Goal: Task Accomplishment & Management: Use online tool/utility

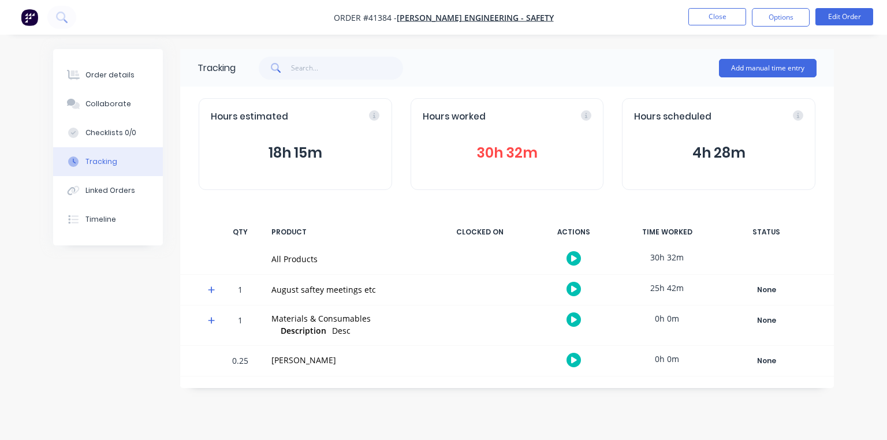
click at [212, 289] on icon at bounding box center [211, 289] width 7 height 7
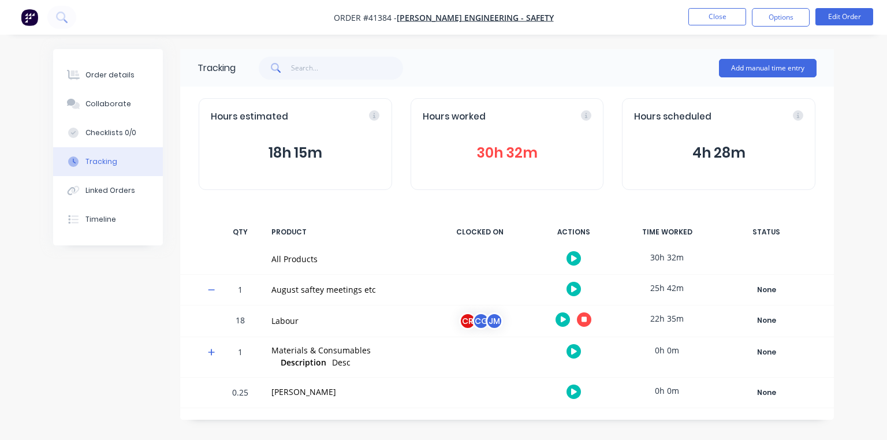
click at [585, 319] on icon "button" at bounding box center [585, 320] width 6 height 6
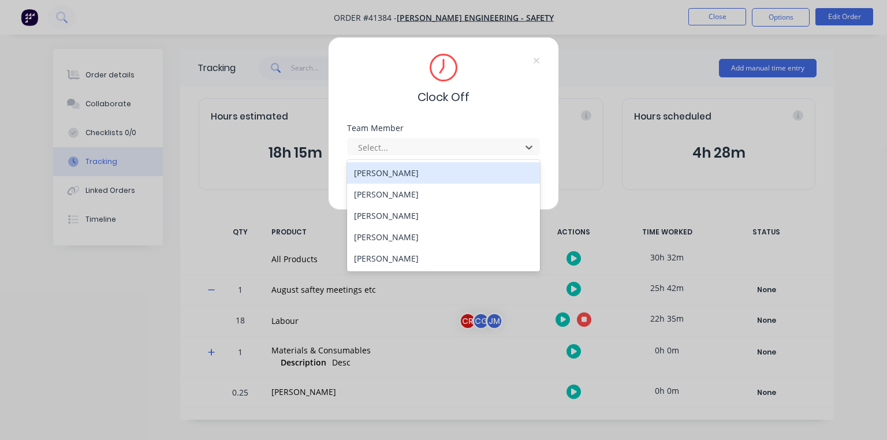
click at [399, 236] on div "[PERSON_NAME]" at bounding box center [443, 236] width 193 height 21
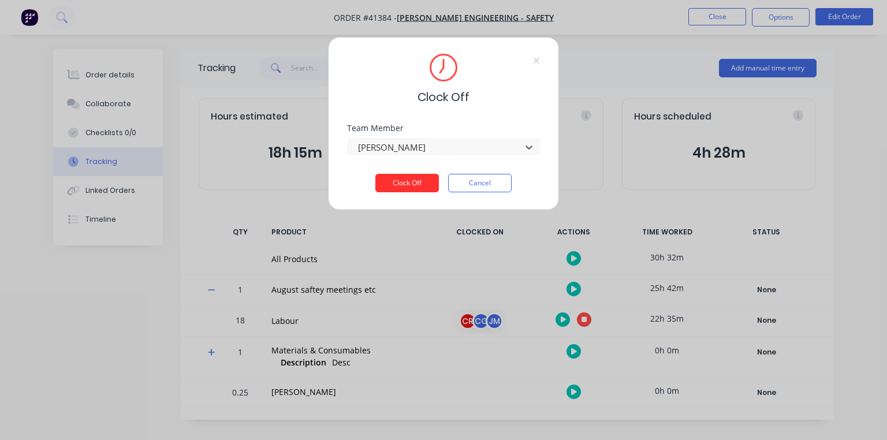
click at [418, 187] on button "Clock Off" at bounding box center [407, 183] width 64 height 18
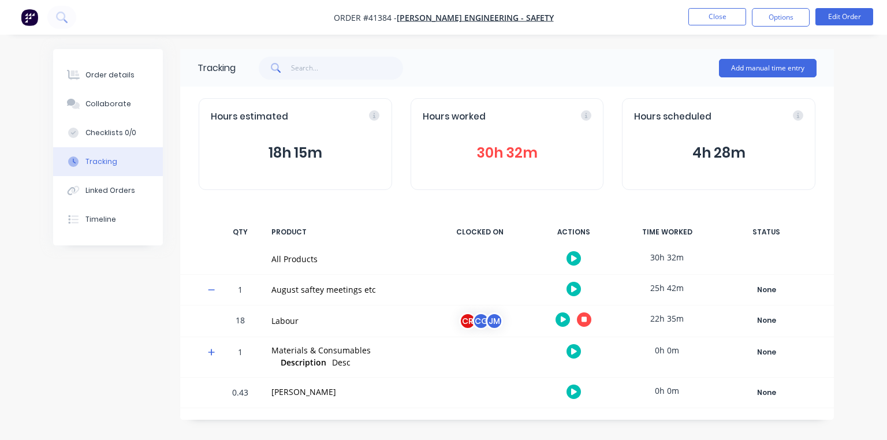
click at [293, 321] on div "Labour" at bounding box center [346, 321] width 151 height 12
click at [584, 321] on icon "button" at bounding box center [585, 320] width 6 height 6
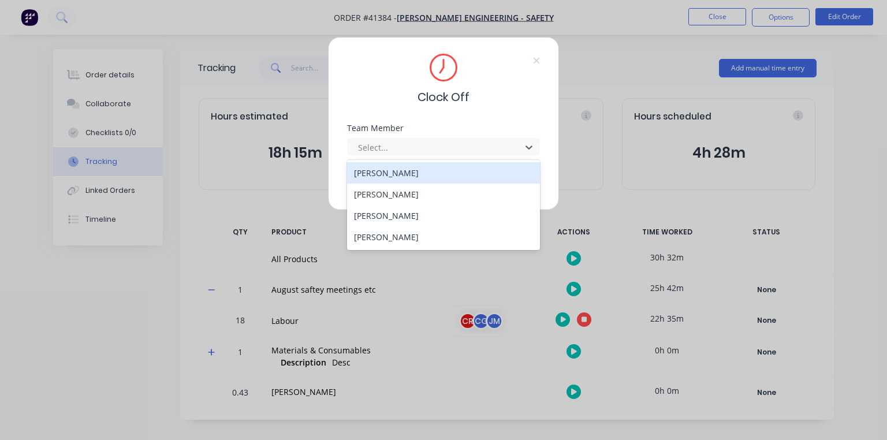
click at [167, 311] on div "Clock Off Team Member 4 results available. Use Up and Down to choose options, p…" at bounding box center [443, 220] width 887 height 440
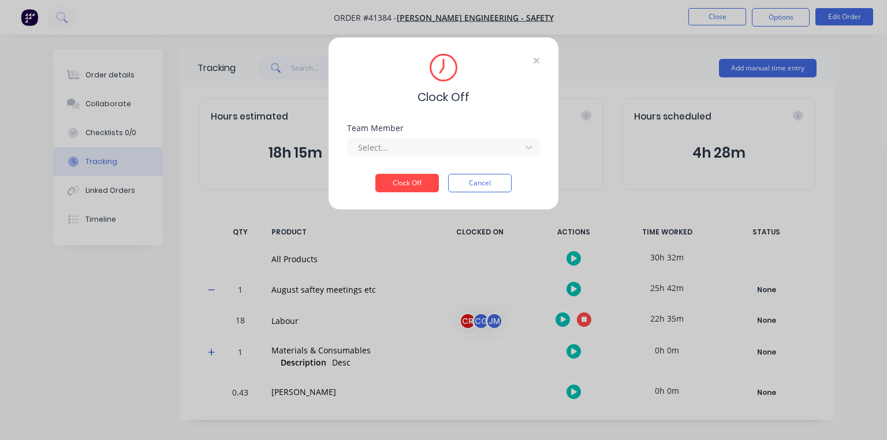
click at [536, 62] on icon at bounding box center [537, 61] width 6 height 6
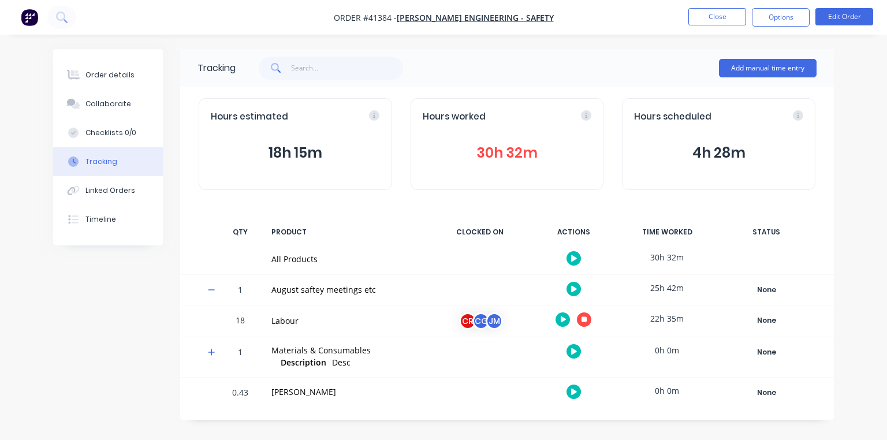
click at [36, 23] on img "button" at bounding box center [29, 17] width 17 height 17
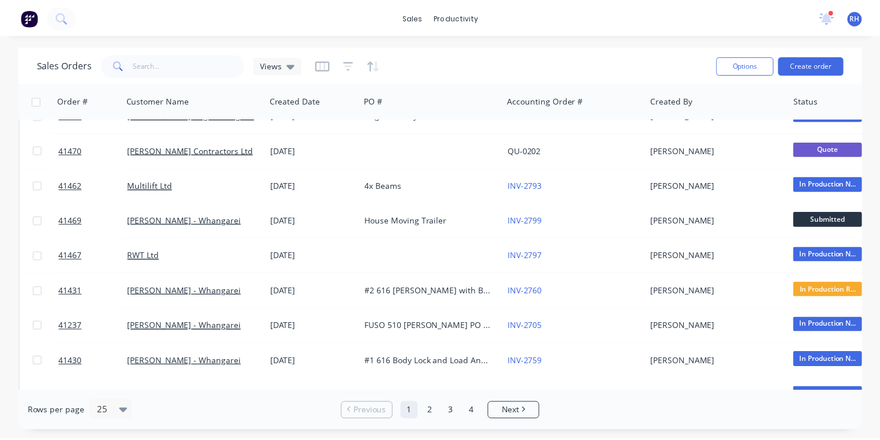
scroll to position [30, 0]
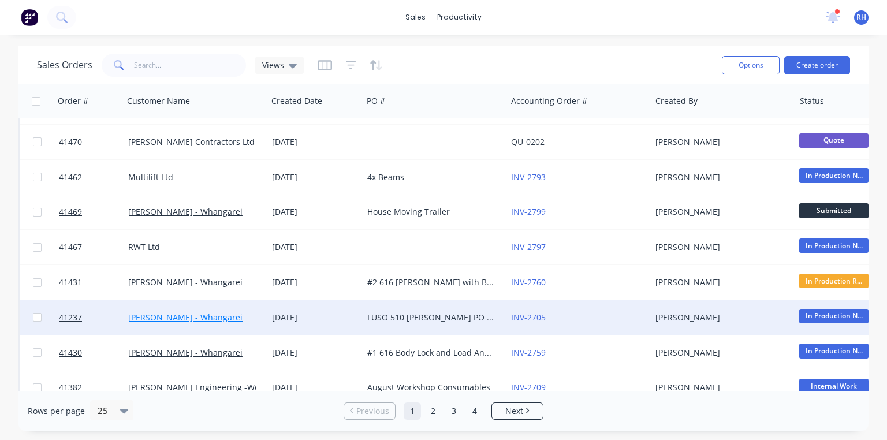
click at [208, 319] on link "[PERSON_NAME] - Whangarei" at bounding box center [185, 317] width 114 height 11
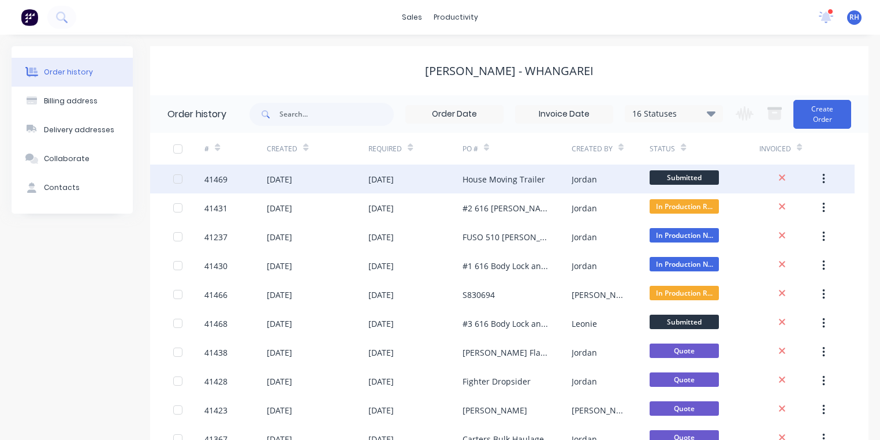
click at [523, 183] on div "House Moving Trailer" at bounding box center [504, 179] width 83 height 12
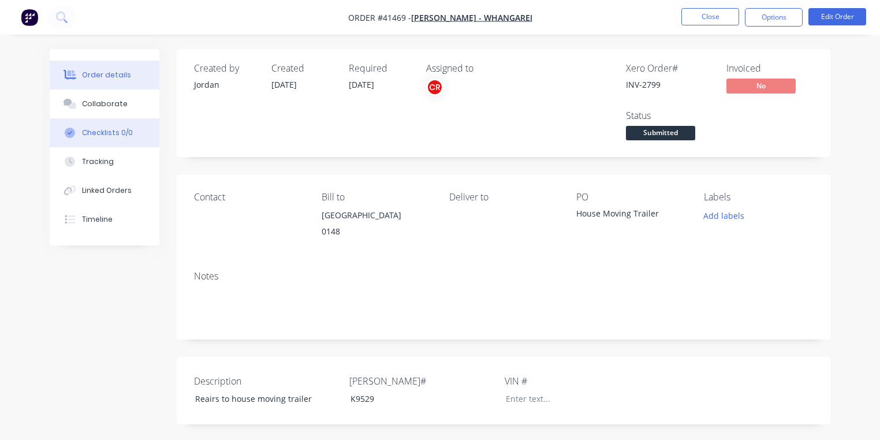
click at [116, 131] on div "Checklists 0/0" at bounding box center [107, 133] width 51 height 10
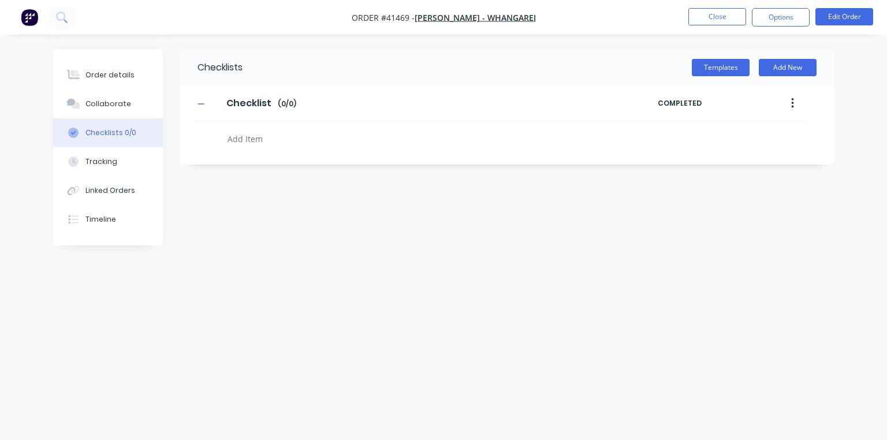
click at [37, 17] on img "button" at bounding box center [29, 17] width 17 height 17
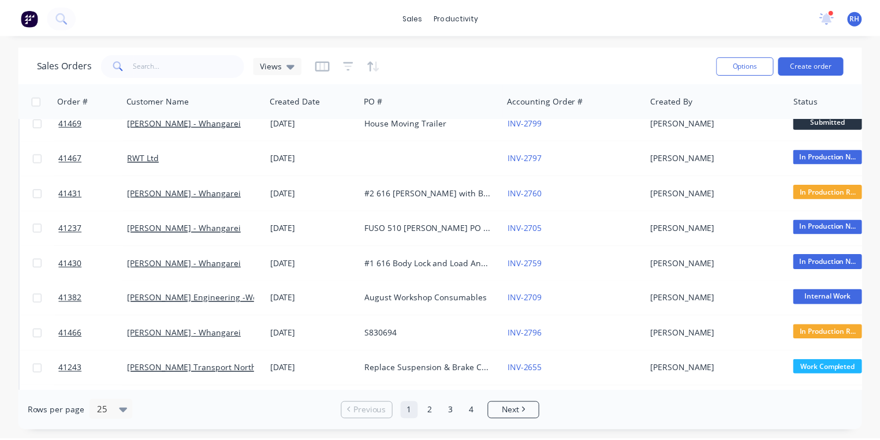
scroll to position [121, 0]
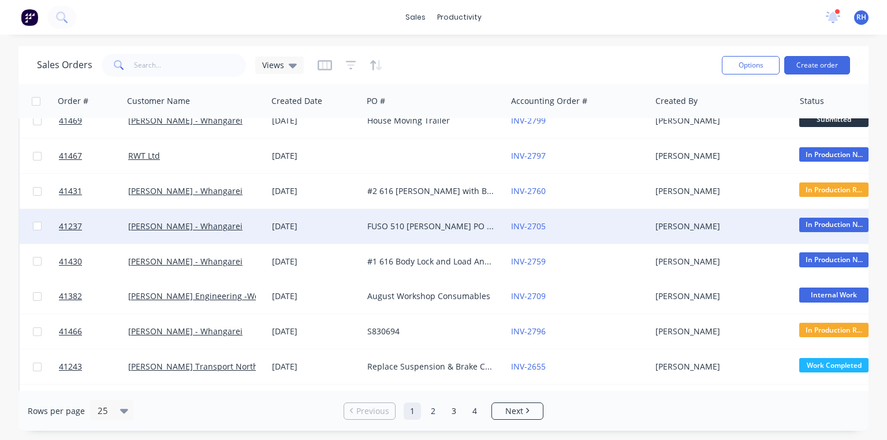
click at [452, 226] on div "FUSO 510 [PERSON_NAME] PO 825751" at bounding box center [431, 227] width 128 height 12
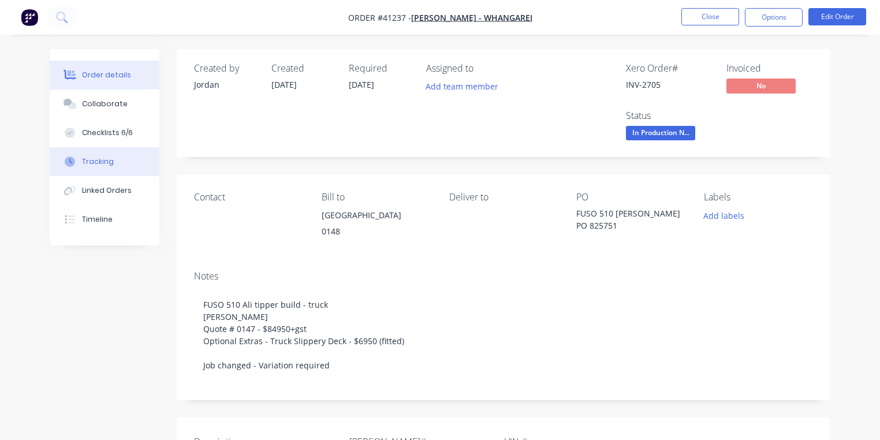
click at [109, 162] on div "Tracking" at bounding box center [98, 162] width 32 height 10
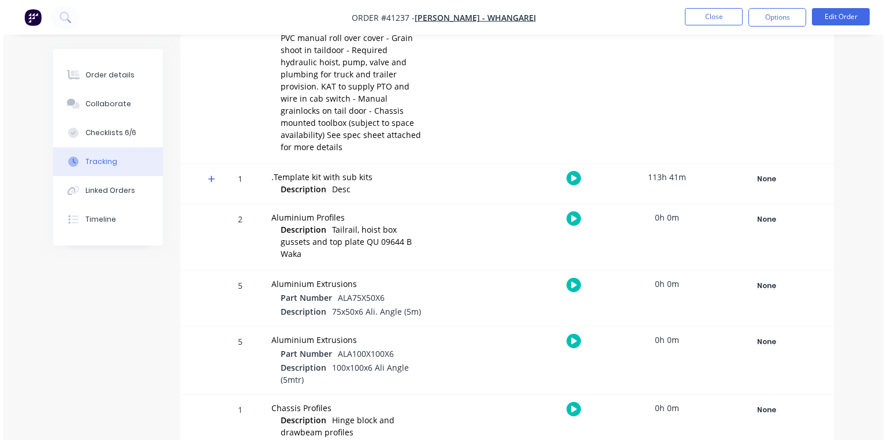
scroll to position [340, 0]
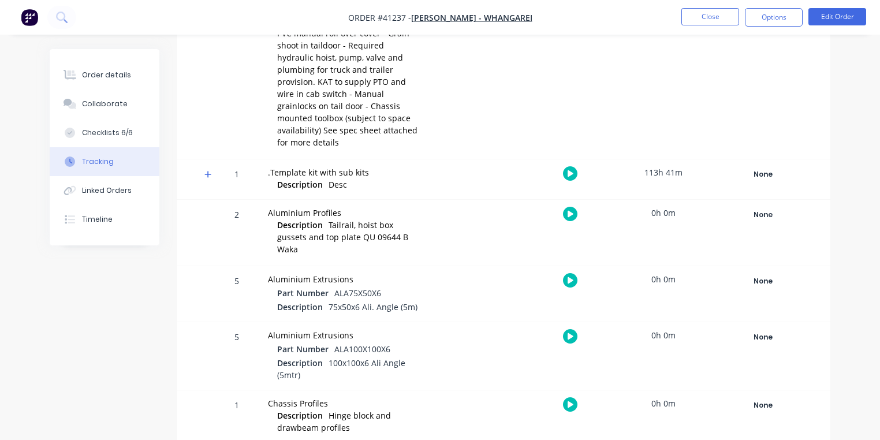
click at [210, 170] on icon at bounding box center [208, 174] width 8 height 8
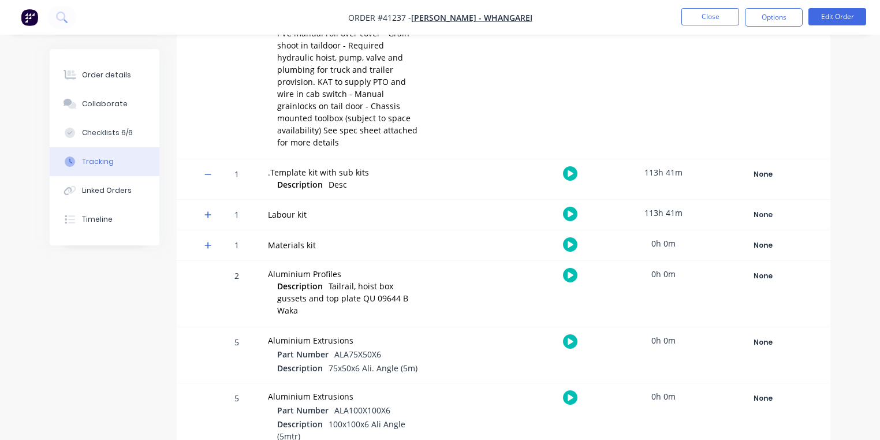
click at [208, 211] on icon at bounding box center [207, 214] width 7 height 7
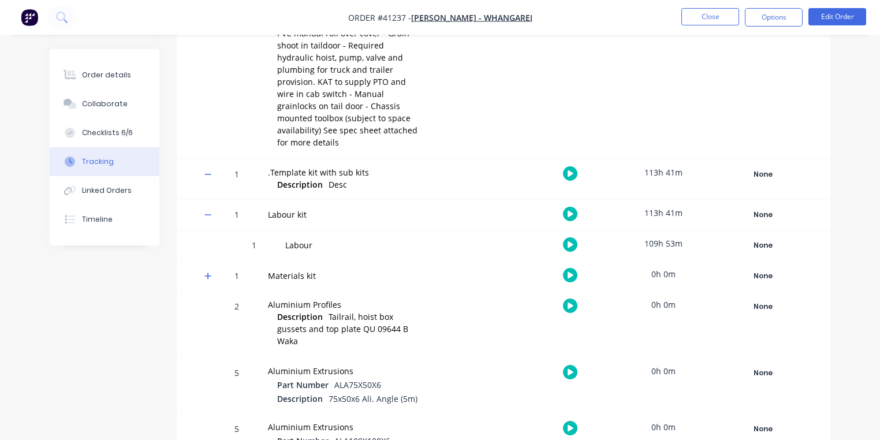
click at [569, 237] on button "button" at bounding box center [570, 244] width 14 height 14
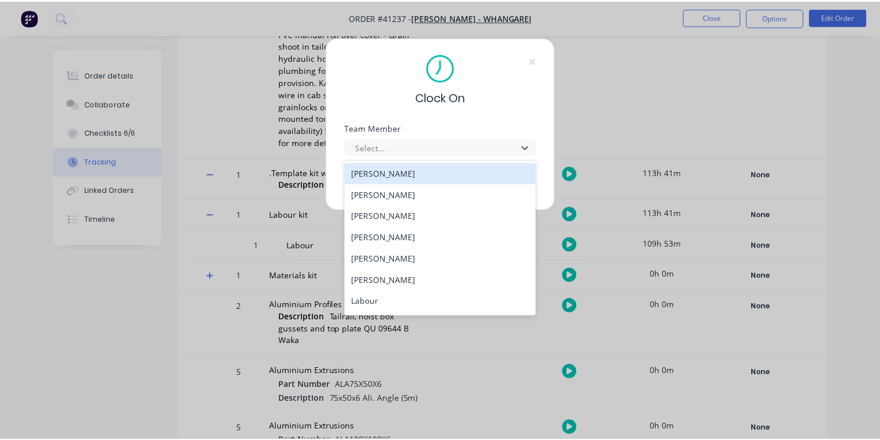
scroll to position [148, 0]
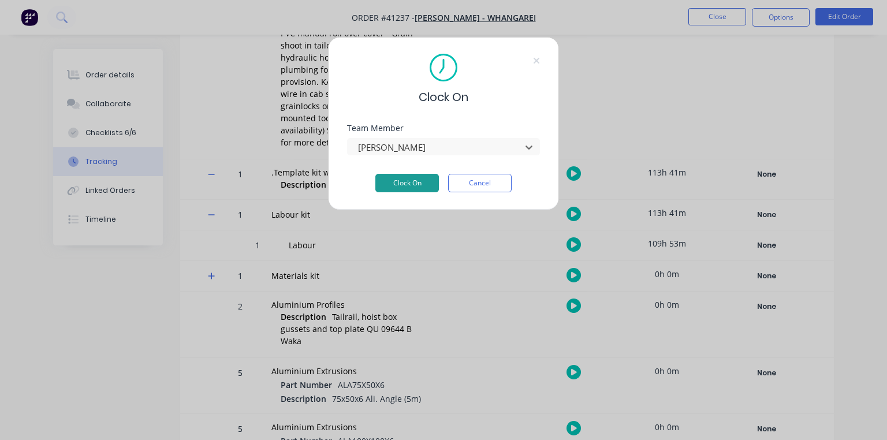
click at [423, 189] on button "Clock On" at bounding box center [407, 183] width 64 height 18
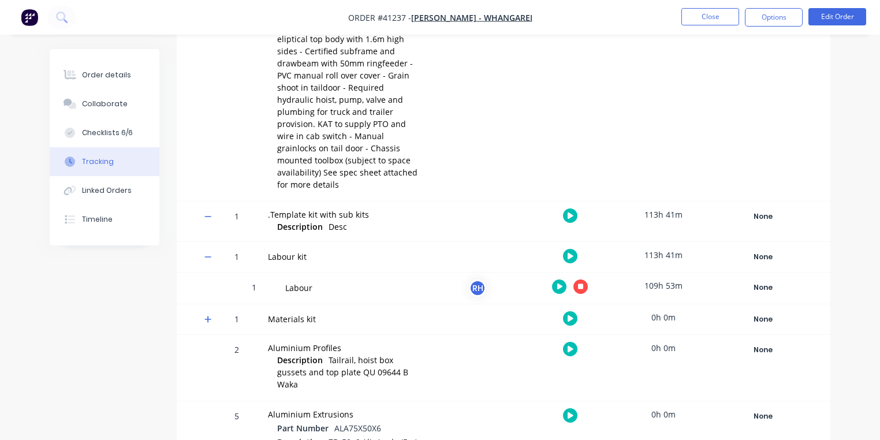
scroll to position [310, 0]
